Goal: Task Accomplishment & Management: Complete application form

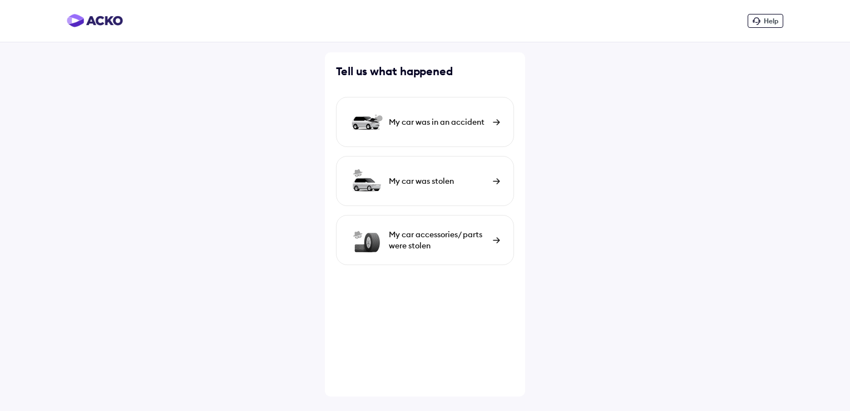
click at [113, 19] on img at bounding box center [95, 20] width 56 height 13
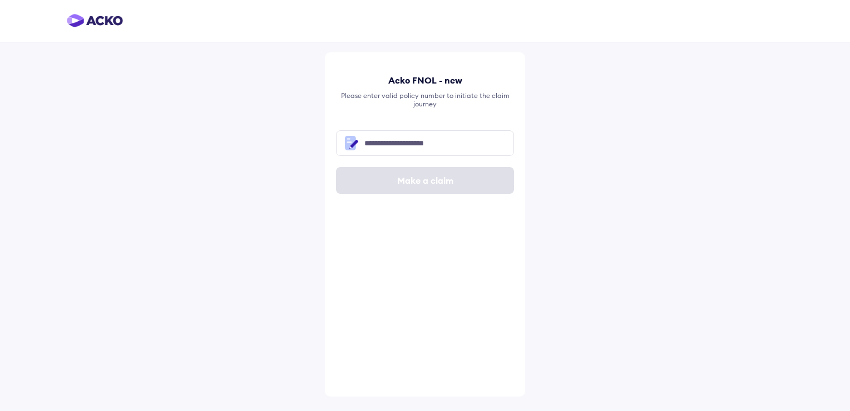
click at [98, 17] on img at bounding box center [95, 20] width 56 height 13
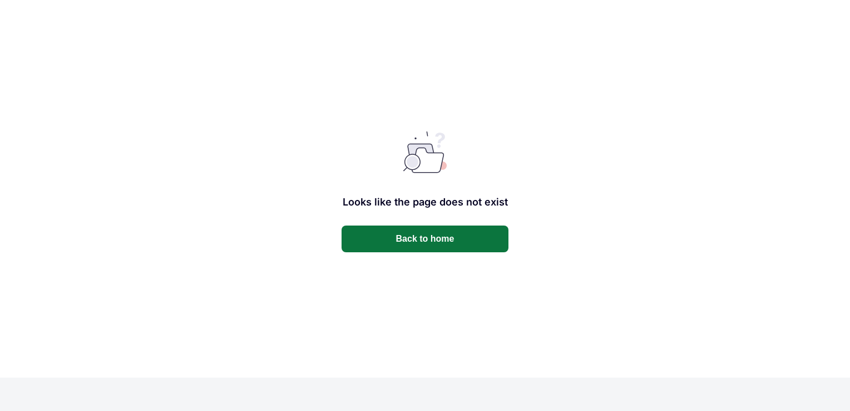
click at [427, 244] on button "Back to home" at bounding box center [425, 238] width 167 height 27
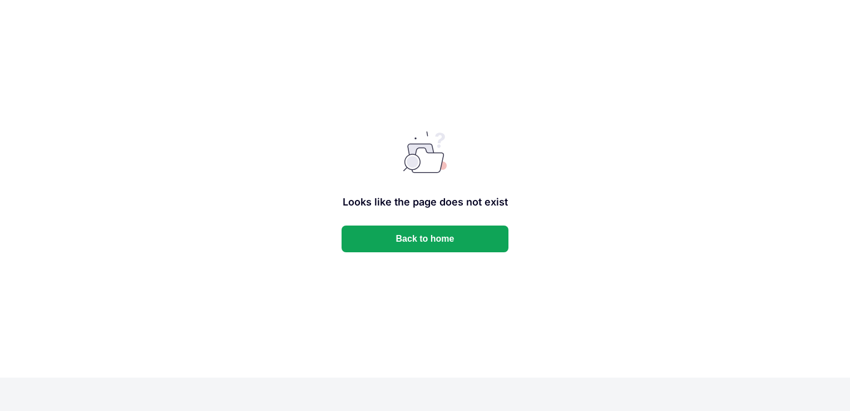
click at [427, 244] on button "Back to home" at bounding box center [425, 238] width 167 height 27
